Goal: Information Seeking & Learning: Learn about a topic

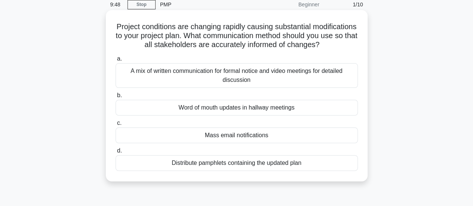
scroll to position [34, 0]
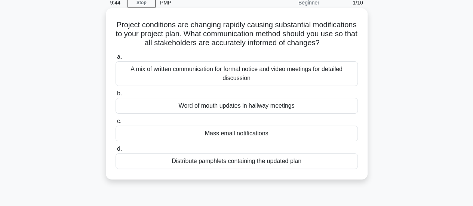
click at [249, 169] on div "Distribute pamphlets containing the updated plan" at bounding box center [237, 161] width 242 height 16
click at [116, 151] on input "d. Distribute pamphlets containing the updated plan" at bounding box center [116, 149] width 0 height 5
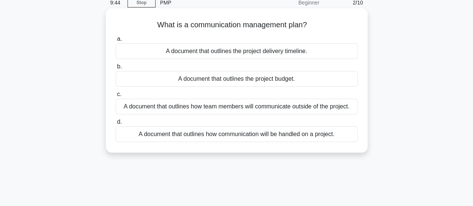
scroll to position [0, 0]
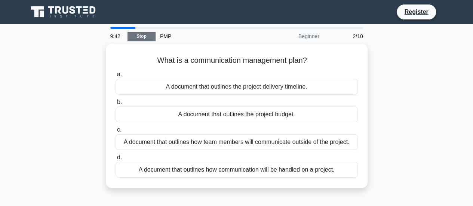
click at [141, 38] on link "Stop" at bounding box center [142, 36] width 28 height 9
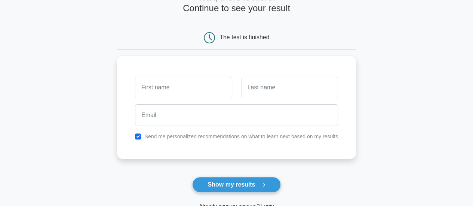
scroll to position [110, 0]
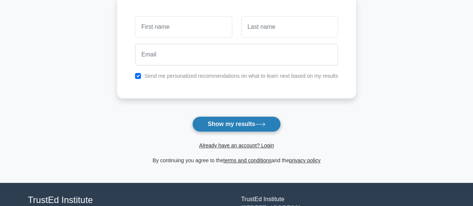
click at [255, 129] on button "Show my results" at bounding box center [236, 124] width 88 height 16
